Goal: Information Seeking & Learning: Learn about a topic

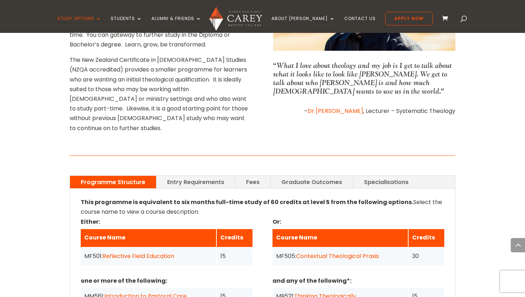
scroll to position [421, 0]
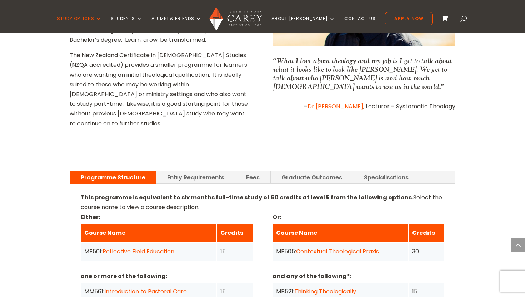
click at [244, 171] on link "Fees" at bounding box center [252, 177] width 35 height 12
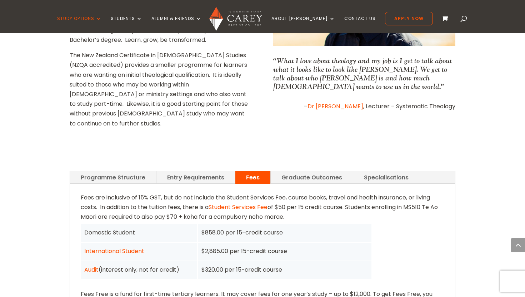
click at [198, 171] on link "Entry Requirements" at bounding box center [195, 177] width 79 height 12
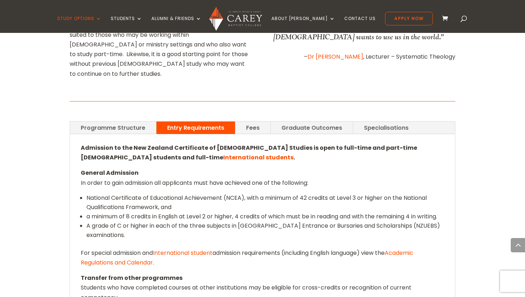
scroll to position [469, 0]
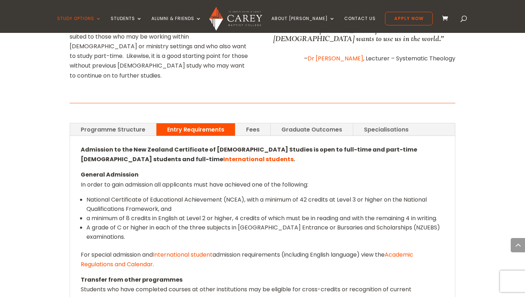
click at [292, 123] on link "Graduate Outcomes" at bounding box center [312, 129] width 82 height 12
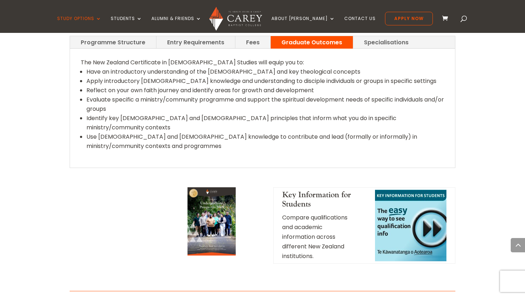
scroll to position [474, 0]
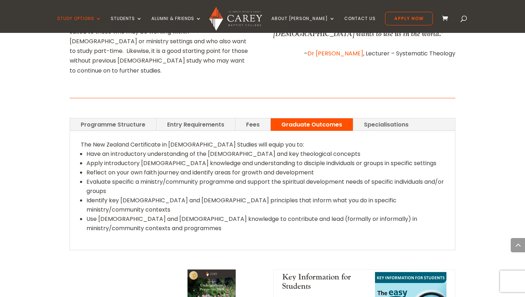
click at [376, 118] on link "Specialisations" at bounding box center [386, 124] width 66 height 12
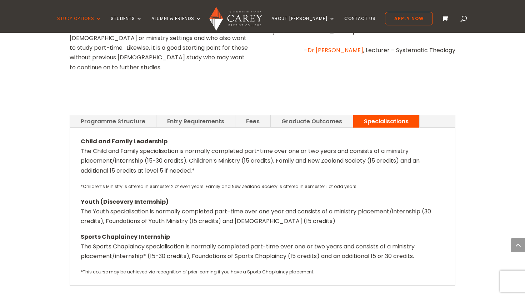
scroll to position [482, 0]
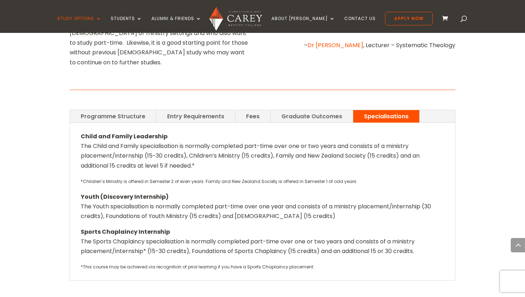
click at [260, 16] on img at bounding box center [235, 19] width 52 height 24
